Goal: Ask a question

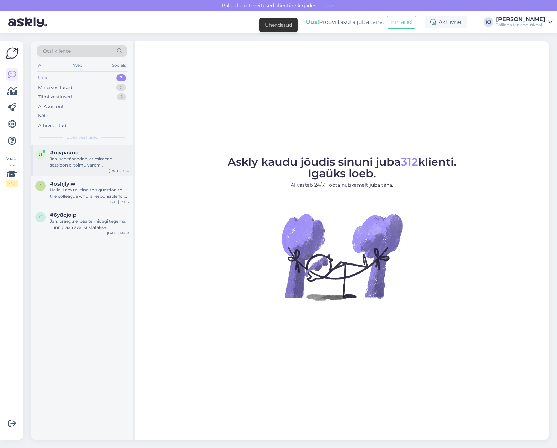
click at [93, 168] on div "Jah, see tähendab, et esimene sessioon ei toimu varem [PERSON_NAME] nädalat pär…" at bounding box center [89, 162] width 79 height 12
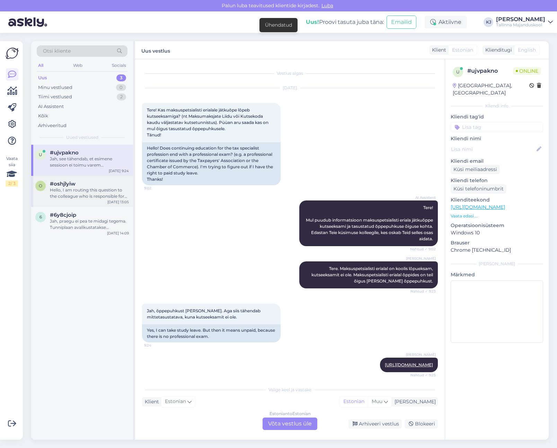
scroll to position [318, 0]
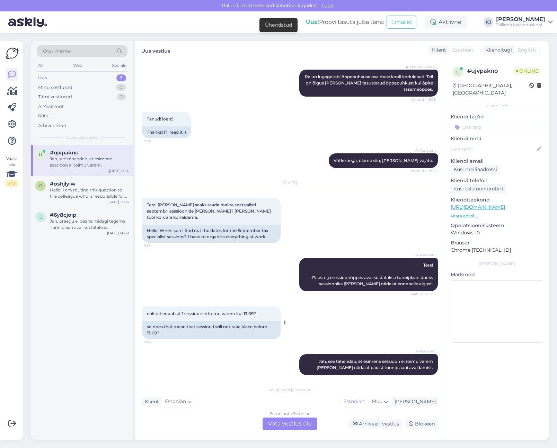
drag, startPoint x: 244, startPoint y: 304, endPoint x: 240, endPoint y: 304, distance: 4.2
click at [241, 306] on div "ehk tähendab et 1 sessioon ei toimu varem kui 13.09? 9:24" at bounding box center [211, 313] width 138 height 15
click at [178, 311] on div "ehk tähendab et 1 sessioon ei toimu varem kui 13.09? 9:24" at bounding box center [211, 313] width 138 height 15
drag, startPoint x: 200, startPoint y: 309, endPoint x: 257, endPoint y: 309, distance: 56.8
click at [246, 309] on div "ehk tähendab et 1 sessioon ei toimu varem kui 13.09? 9:24" at bounding box center [211, 313] width 138 height 15
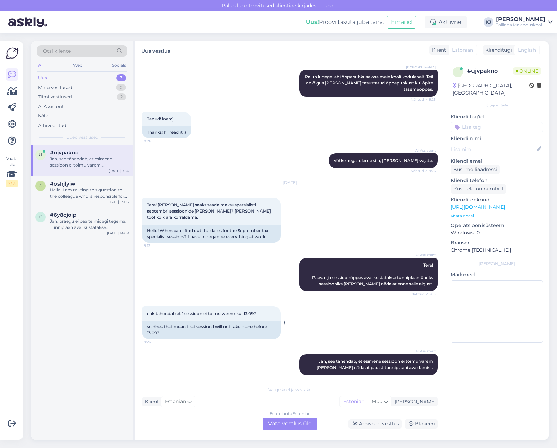
click at [256, 311] on span "ehk tähendab et 1 sessioon ei toimu varem kui 13.09?" at bounding box center [201, 313] width 109 height 5
drag, startPoint x: 403, startPoint y: 272, endPoint x: 347, endPoint y: 274, distance: 56.1
click at [355, 272] on span "Tere! Päeva- ja sessioonõppes avalikustatakse tunniplaan üheks sessiooniks [PER…" at bounding box center [373, 274] width 122 height 24
click at [346, 274] on div "AI Assistent Tere! Päeva- ja sessioonõppes avalikustatakse tunniplaan üheks ses…" at bounding box center [368, 274] width 138 height 33
drag, startPoint x: 354, startPoint y: 277, endPoint x: 389, endPoint y: 278, distance: 35.0
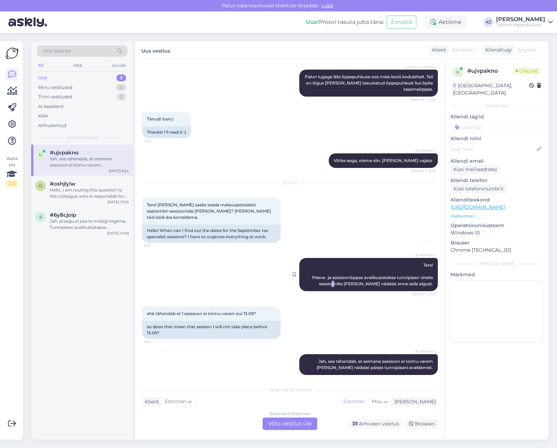
click at [384, 278] on span "Tere! Päeva- ja sessioonõppes avalikustatakse tunniplaan üheks sessiooniks [PER…" at bounding box center [373, 274] width 122 height 24
click at [393, 278] on span "Tere! Päeva- ja sessioonõppes avalikustatakse tunniplaan üheks sessiooniks [PER…" at bounding box center [373, 274] width 122 height 24
drag, startPoint x: 401, startPoint y: 277, endPoint x: 349, endPoint y: 278, distance: 52.6
click at [357, 277] on span "Tere! Päeva- ja sessioonõppes avalikustatakse tunniplaan üheks sessiooniks [PER…" at bounding box center [373, 274] width 122 height 24
click at [349, 278] on span "Tere! Päeva- ja sessioonõppes avalikustatakse tunniplaan üheks sessiooniks [PER…" at bounding box center [373, 274] width 122 height 24
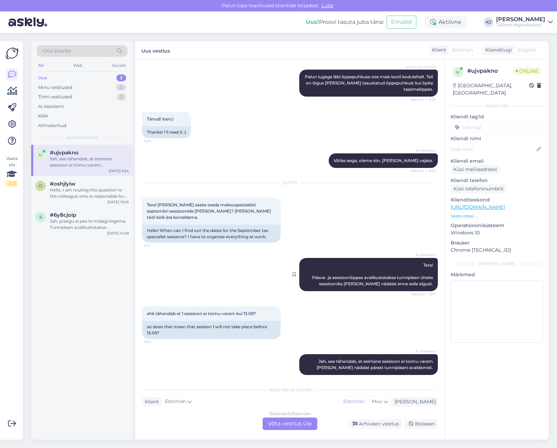
click at [361, 274] on div "AI Assistent Tere! Päeva- ja sessioonõppes avalikustatakse tunniplaan üheks ses…" at bounding box center [368, 274] width 138 height 33
click at [410, 273] on span "Tere! Päeva- ja sessioonõppes avalikustatakse tunniplaan üheks sessiooniks [PER…" at bounding box center [373, 274] width 122 height 24
drag, startPoint x: 348, startPoint y: 272, endPoint x: 334, endPoint y: 273, distance: 14.6
click at [337, 273] on span "Tere! Päeva- ja sessioonõppes avalikustatakse tunniplaan üheks sessiooniks [PER…" at bounding box center [373, 274] width 122 height 24
click at [332, 273] on span "Tere! Päeva- ja sessioonõppes avalikustatakse tunniplaan üheks sessiooniks [PER…" at bounding box center [373, 274] width 122 height 24
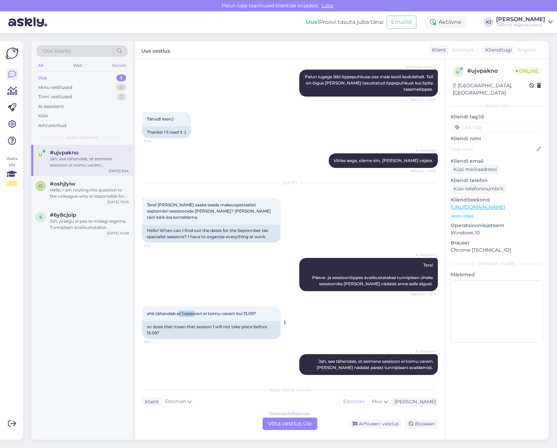
drag, startPoint x: 180, startPoint y: 307, endPoint x: 246, endPoint y: 307, distance: 65.8
click at [240, 311] on span "ehk tähendab et 1 sessioon ei toimu varem kui 13.09?" at bounding box center [201, 313] width 109 height 5
click at [254, 311] on span "ehk tähendab et 1 sessioon ei toimu varem kui 13.09?" at bounding box center [201, 313] width 109 height 5
click at [231, 311] on span "ehk tähendab et 1 sessioon ei toimu varem kui 13.09?" at bounding box center [201, 313] width 109 height 5
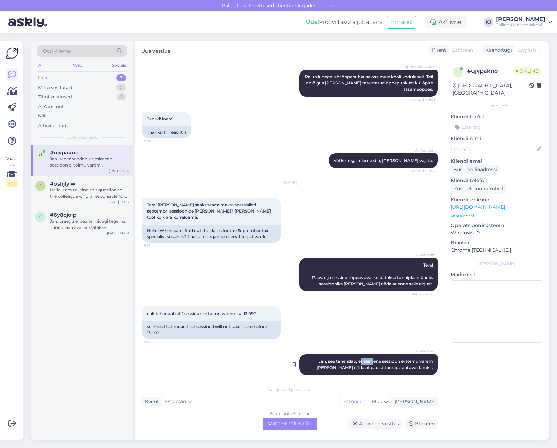
drag, startPoint x: 353, startPoint y: 354, endPoint x: 401, endPoint y: 358, distance: 48.0
click at [394, 358] on div "AI Assistent [PERSON_NAME], see tähendab, et esimene sessioon ei toimu varem [P…" at bounding box center [368, 364] width 138 height 21
click at [399, 358] on div "AI Assistent [PERSON_NAME], see tähendab, et esimene sessioon ei toimu varem [P…" at bounding box center [368, 364] width 138 height 21
click at [366, 360] on span "Jah, see tähendab, et esimene sessioon ei toimu varem [PERSON_NAME] nädalat pär…" at bounding box center [374, 364] width 117 height 11
click at [360, 361] on span "Jah, see tähendab, et esimene sessioon ei toimu varem [PERSON_NAME] nädalat pär…" at bounding box center [374, 364] width 117 height 11
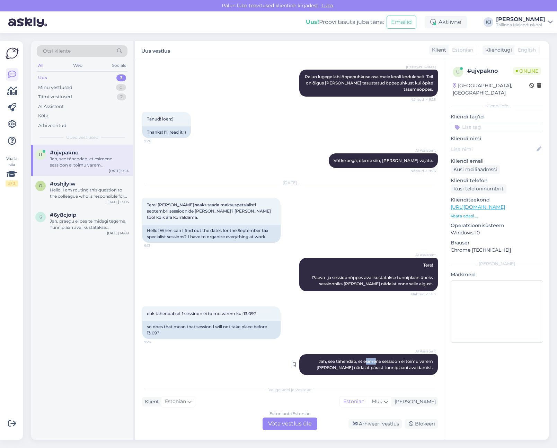
drag, startPoint x: 366, startPoint y: 356, endPoint x: 385, endPoint y: 358, distance: 18.7
click at [381, 359] on span "Jah, see tähendab, et esimene sessioon ei toimu varem [PERSON_NAME] nädalat pär…" at bounding box center [374, 364] width 117 height 11
click at [389, 358] on div "AI Assistent [PERSON_NAME], see tähendab, et esimene sessioon ei toimu varem [P…" at bounding box center [368, 364] width 138 height 21
click at [362, 358] on div "AI Assistent [PERSON_NAME], see tähendab, et esimene sessioon ei toimu varem [P…" at bounding box center [368, 364] width 138 height 21
click at [361, 359] on span "Jah, see tähendab, et esimene sessioon ei toimu varem [PERSON_NAME] nädalat pär…" at bounding box center [374, 364] width 117 height 11
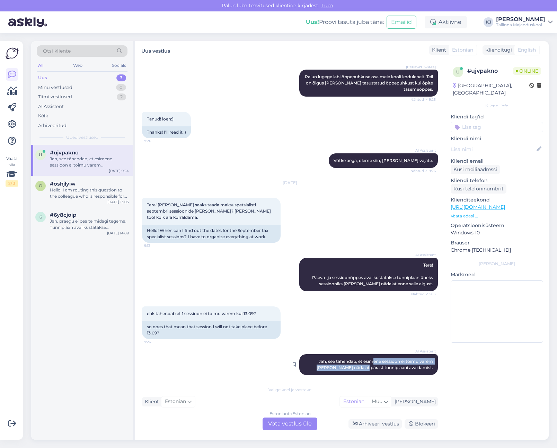
click at [373, 359] on span "Jah, see tähendab, et esimene sessioon ei toimu varem [PERSON_NAME] nädalat pär…" at bounding box center [374, 364] width 117 height 11
click at [81, 194] on div "Hello, I am routing this question to the colleague who is responsible for this …" at bounding box center [89, 193] width 79 height 12
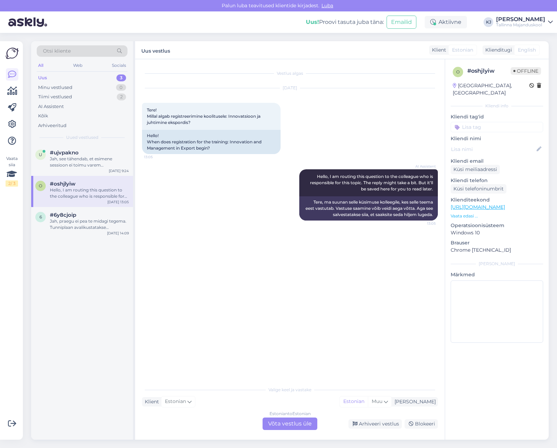
scroll to position [0, 0]
click at [73, 222] on div "Jah, praegu ei pea te midagi tegema. Tunniplaan avalikustatakse [PERSON_NAME] n…" at bounding box center [89, 224] width 79 height 12
